Goal: Use online tool/utility: Utilize a website feature to perform a specific function

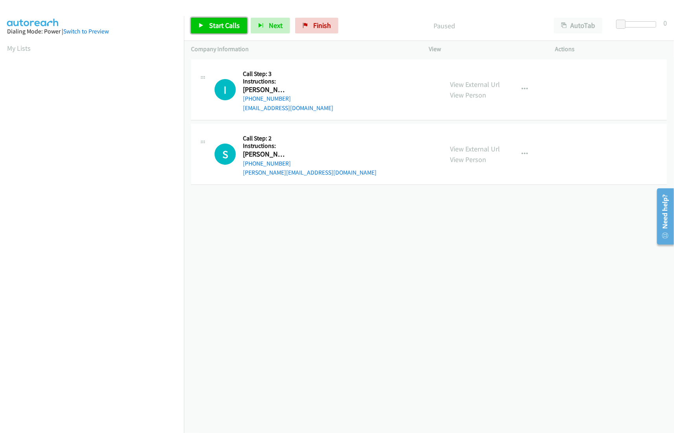
click at [229, 29] on span "Start Calls" at bounding box center [224, 25] width 31 height 9
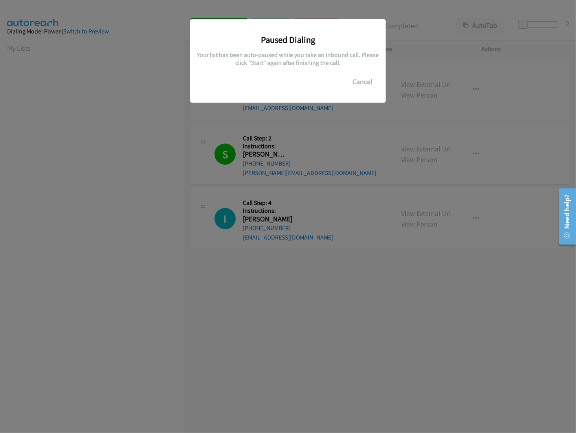
click at [357, 73] on div "Paused Dialing Your list has been auto-paused while you take an inbound call. P…" at bounding box center [288, 57] width 184 height 64
click at [357, 83] on button "Cancel" at bounding box center [362, 82] width 35 height 16
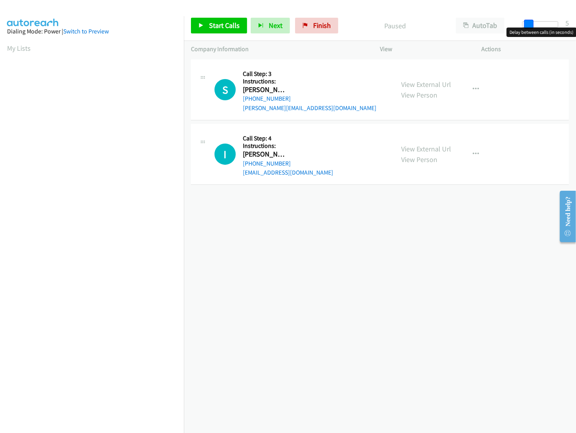
drag, startPoint x: 526, startPoint y: 21, endPoint x: 531, endPoint y: 21, distance: 5.1
click at [531, 21] on span at bounding box center [529, 24] width 9 height 9
click at [224, 43] on div "Company Information" at bounding box center [278, 49] width 189 height 17
drag, startPoint x: 529, startPoint y: 22, endPoint x: 535, endPoint y: 22, distance: 5.5
click at [535, 22] on span at bounding box center [531, 24] width 9 height 9
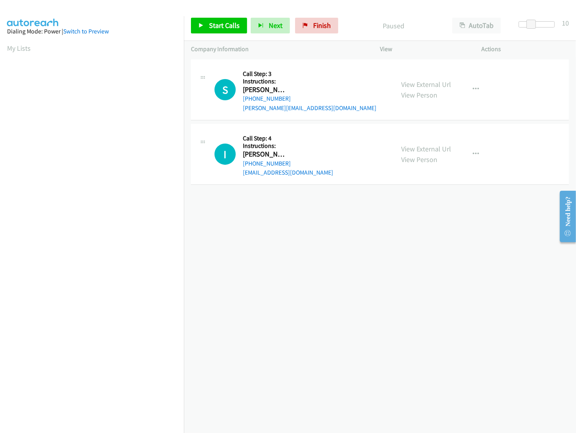
click at [300, 64] on div "S Callback Scheduled Call Step: 3 Instructions: Sean Huber America/Los_Angeles …" at bounding box center [380, 89] width 378 height 61
click at [530, 23] on span at bounding box center [531, 24] width 9 height 9
click at [225, 24] on span "Start Calls" at bounding box center [224, 25] width 31 height 9
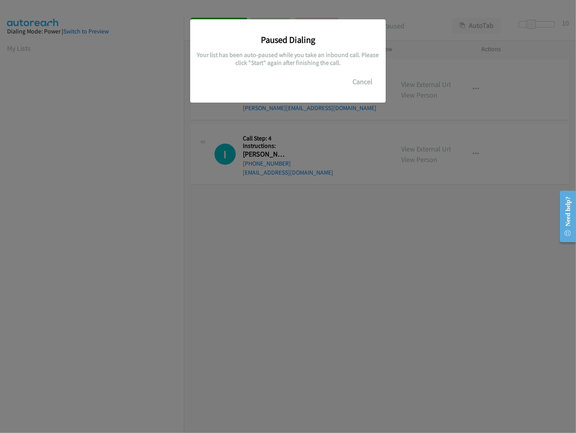
click at [151, 294] on div "Paused Dialing Your list has been auto-paused while you take an inbound call. P…" at bounding box center [288, 220] width 576 height 426
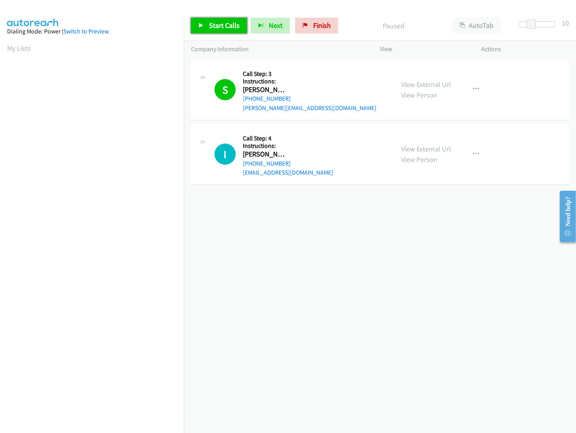
click at [212, 27] on span "Start Calls" at bounding box center [224, 25] width 31 height 9
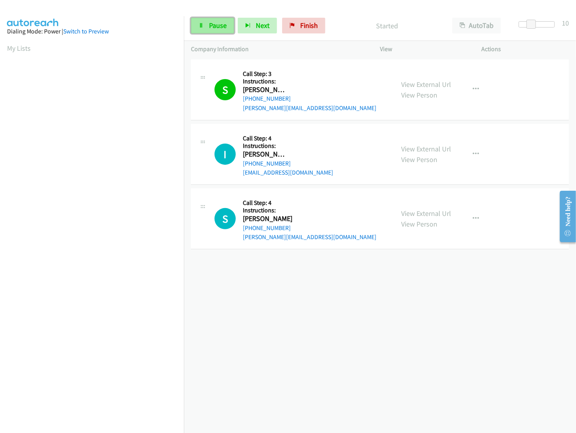
click at [212, 27] on span "Pause" at bounding box center [218, 25] width 18 height 9
click at [212, 27] on span "Start Calls" at bounding box center [224, 25] width 31 height 9
click at [217, 23] on span "Pause" at bounding box center [218, 25] width 18 height 9
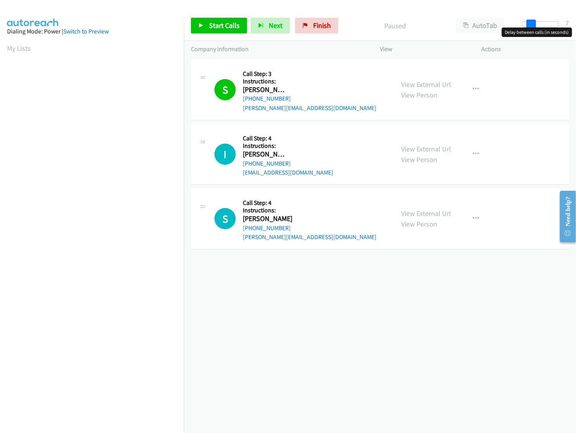
click at [526, 26] on div at bounding box center [541, 24] width 36 height 6
click at [236, 28] on span "Start Calls" at bounding box center [224, 25] width 31 height 9
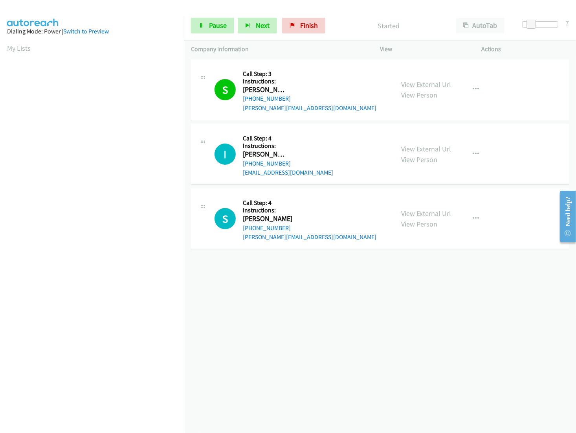
click at [272, 278] on div "+1 415-964-1034 Call failed - Please reload the list and try again The Callbar …" at bounding box center [380, 245] width 392 height 376
click at [210, 32] on link "Pause" at bounding box center [212, 26] width 43 height 16
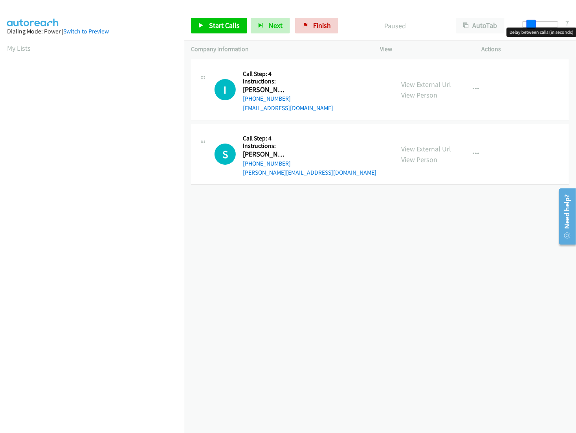
drag, startPoint x: 521, startPoint y: 24, endPoint x: 529, endPoint y: 24, distance: 8.7
click at [529, 24] on span at bounding box center [531, 24] width 9 height 9
click at [225, 22] on span "Start Calls" at bounding box center [224, 25] width 31 height 9
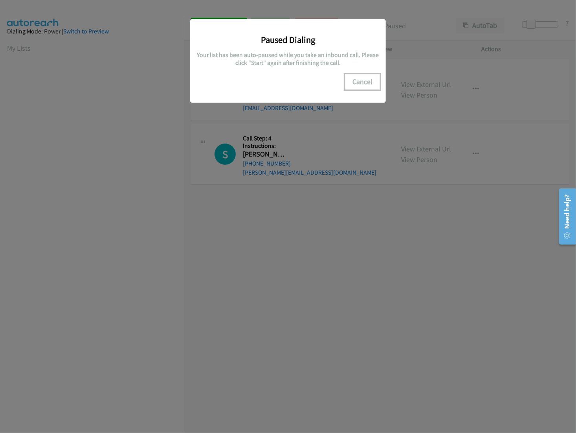
click at [362, 83] on button "Cancel" at bounding box center [362, 82] width 35 height 16
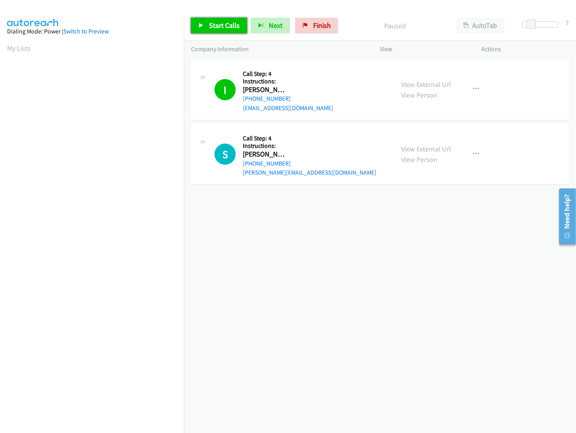
click at [220, 29] on span "Start Calls" at bounding box center [224, 25] width 31 height 9
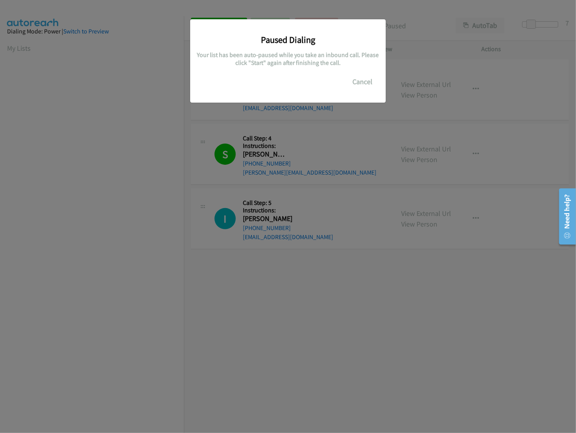
click at [79, 241] on div "Paused Dialing Your list has been auto-paused while you take an inbound call. P…" at bounding box center [288, 220] width 576 height 426
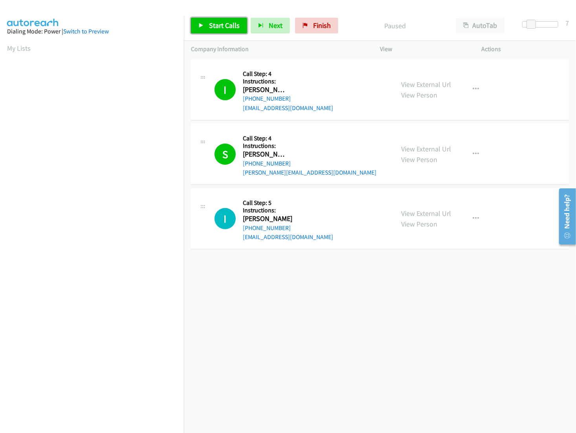
click at [224, 26] on span "Start Calls" at bounding box center [224, 25] width 31 height 9
click at [222, 24] on span "Pause" at bounding box center [218, 25] width 18 height 9
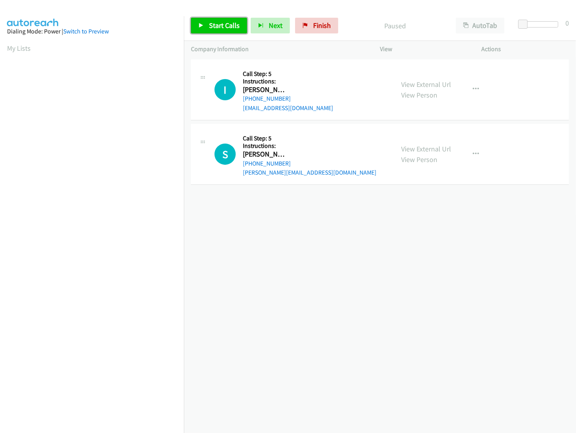
click at [213, 26] on span "Start Calls" at bounding box center [224, 25] width 31 height 9
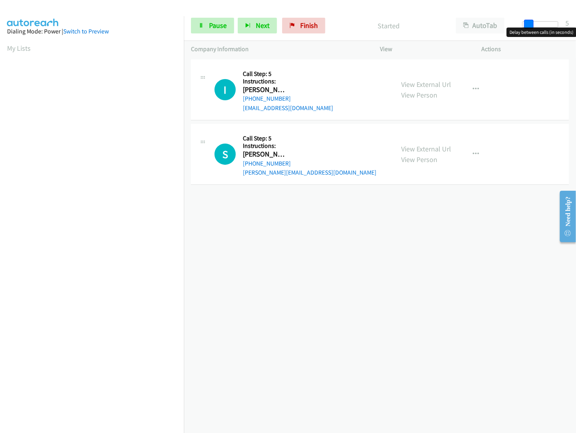
drag, startPoint x: 524, startPoint y: 25, endPoint x: 529, endPoint y: 25, distance: 5.1
click at [529, 25] on span at bounding box center [529, 24] width 9 height 9
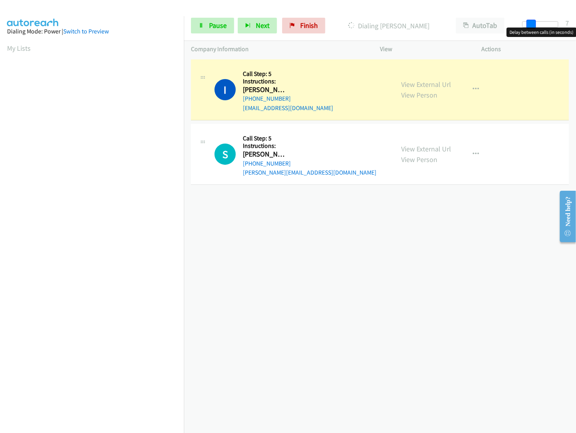
click at [531, 25] on span at bounding box center [531, 24] width 9 height 9
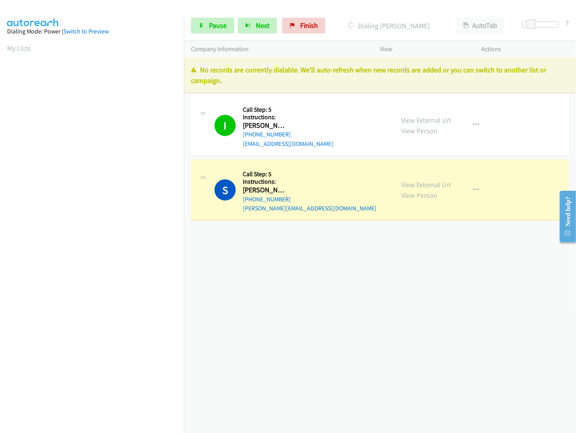
scroll to position [2, 0]
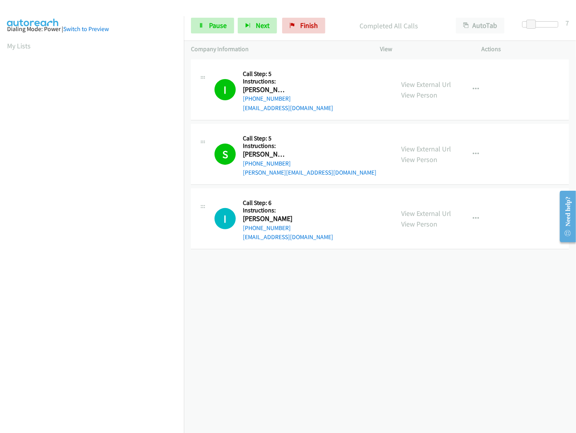
click at [283, 336] on div "[PHONE_NUMBER] Call failed - Please reload the list and try again The Callbar F…" at bounding box center [380, 245] width 392 height 376
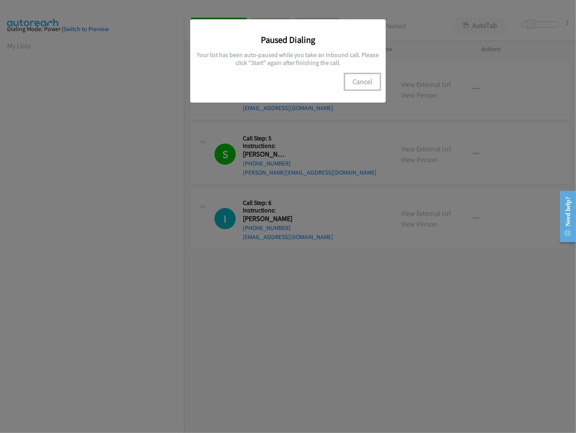
click at [356, 83] on button "Cancel" at bounding box center [362, 82] width 35 height 16
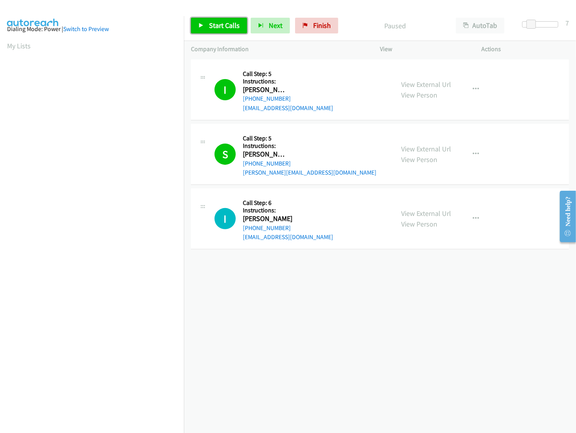
click at [227, 19] on link "Start Calls" at bounding box center [219, 26] width 56 height 16
click at [219, 28] on span "Pause" at bounding box center [218, 25] width 18 height 9
click at [318, 24] on span "Finish" at bounding box center [322, 25] width 18 height 9
